Goal: Obtain resource: Download file/media

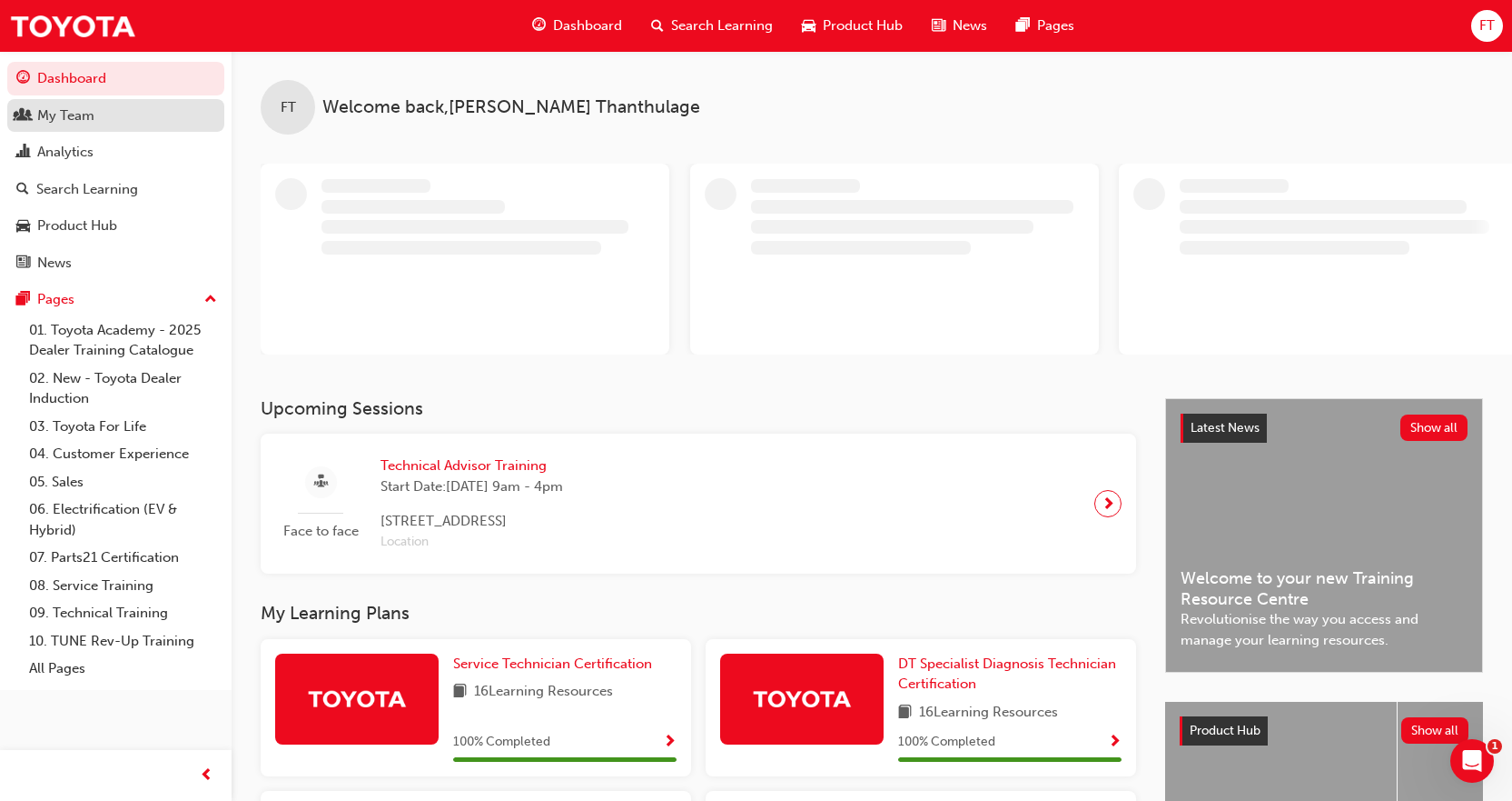
click at [52, 119] on div "My Team" at bounding box center [65, 116] width 57 height 21
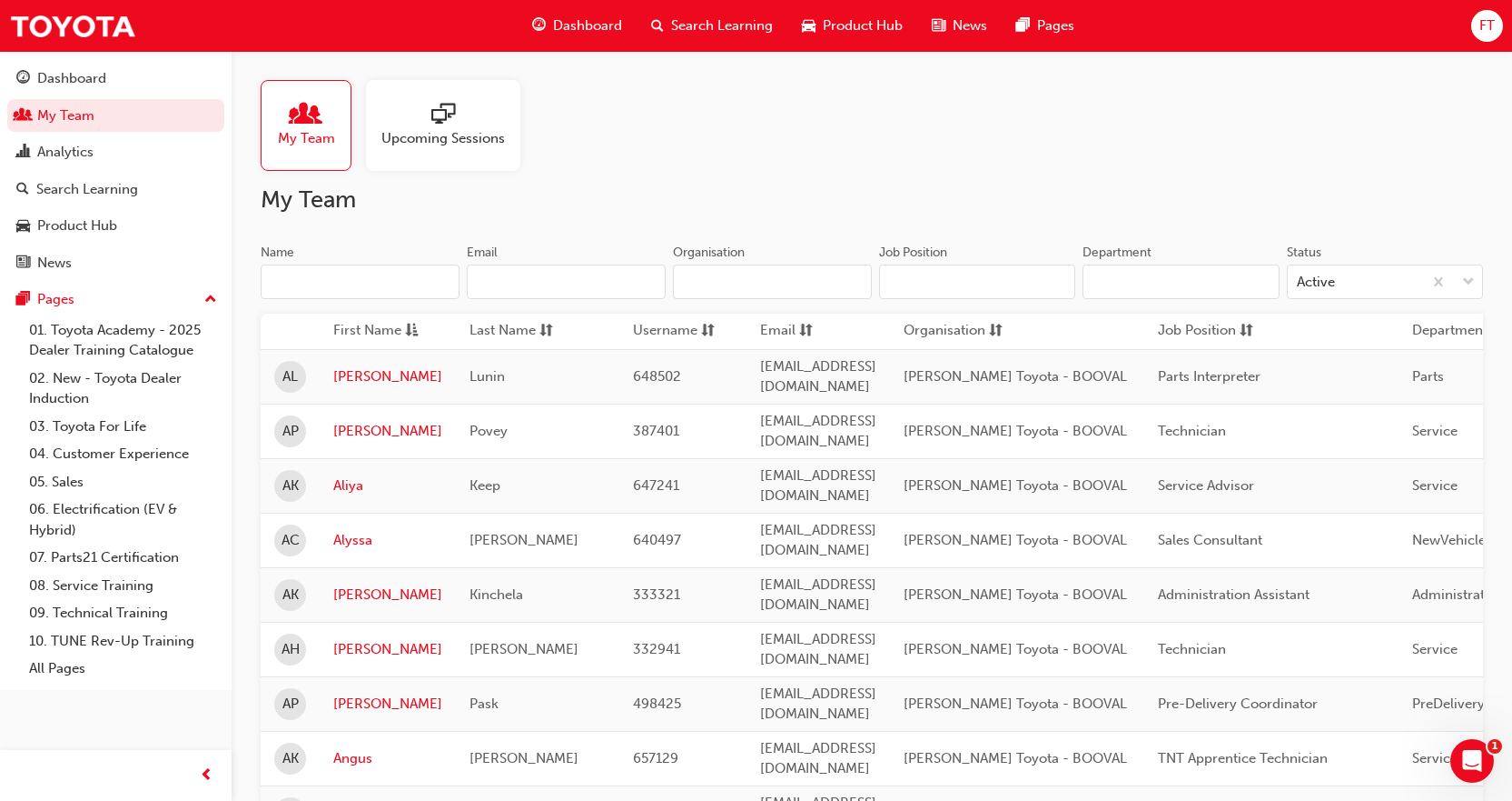
click at [325, 287] on input "Name" at bounding box center [360, 282] width 199 height 35
click at [365, 748] on link "Angus" at bounding box center [388, 758] width 109 height 21
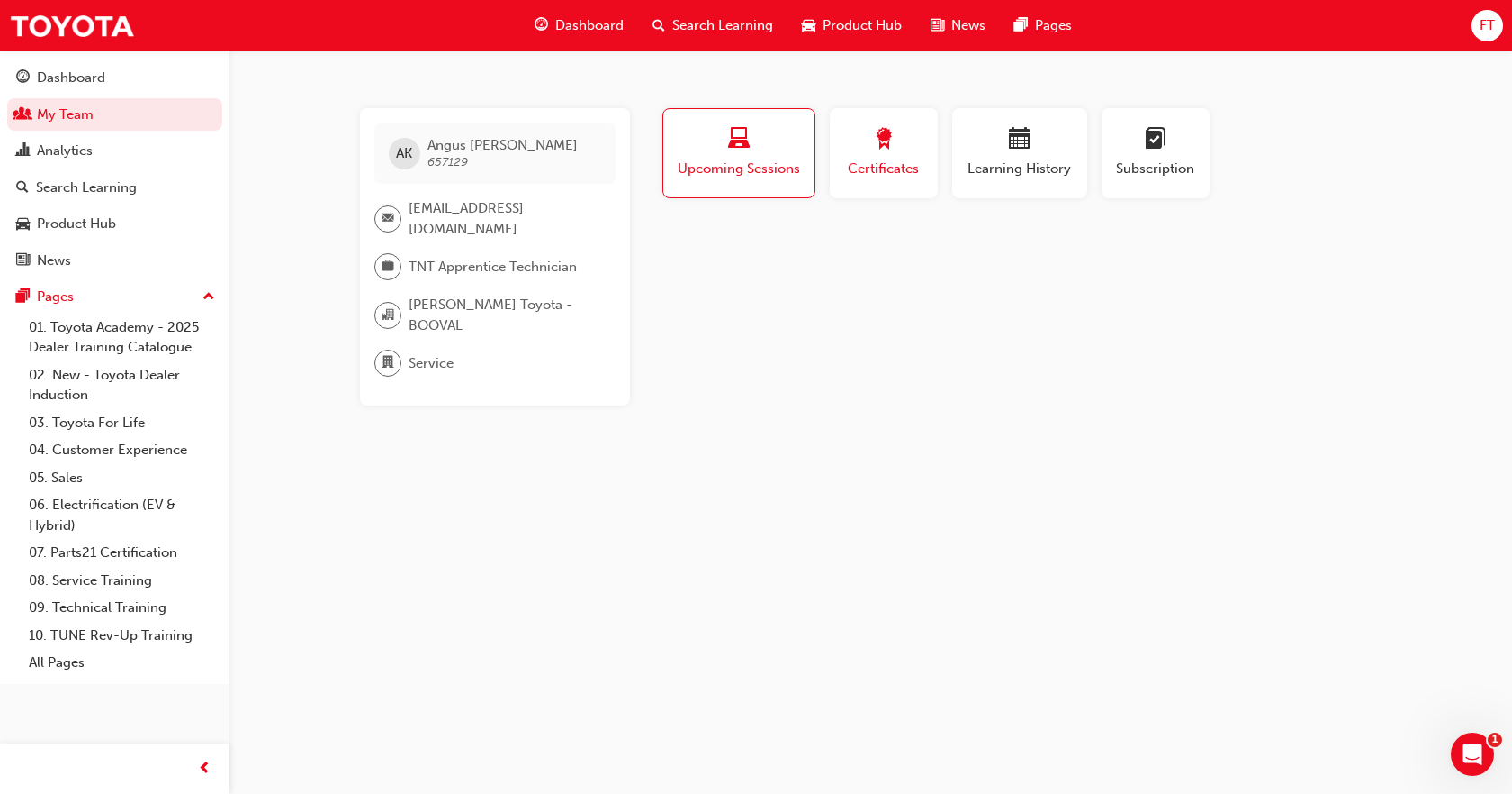
click at [855, 161] on span "Certificates" at bounding box center [884, 170] width 81 height 21
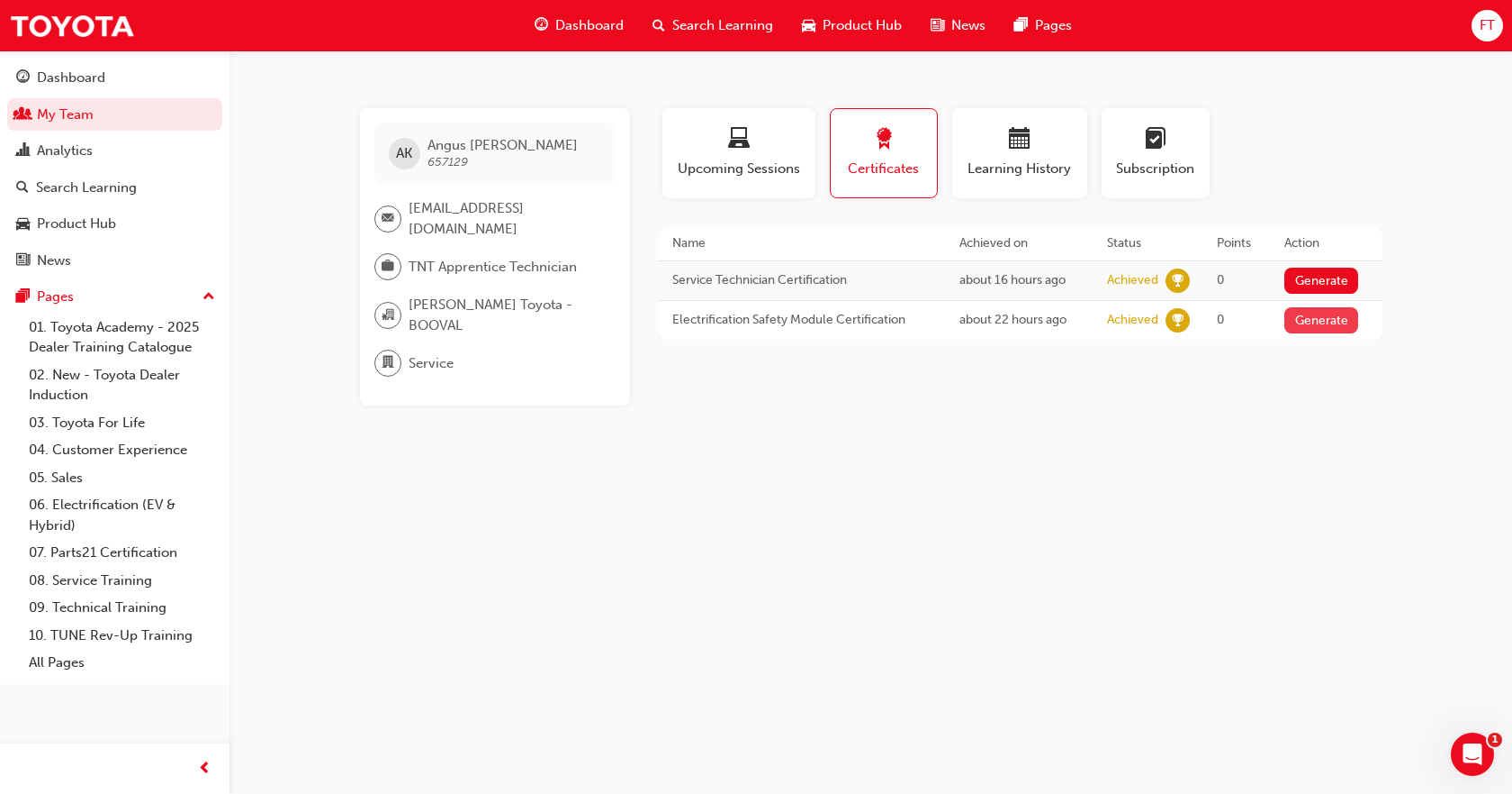
click at [1315, 318] on button "Generate" at bounding box center [1321, 320] width 74 height 26
click at [1348, 319] on link "Download PDF" at bounding box center [1318, 319] width 83 height 15
